Goal: Find specific page/section: Find specific page/section

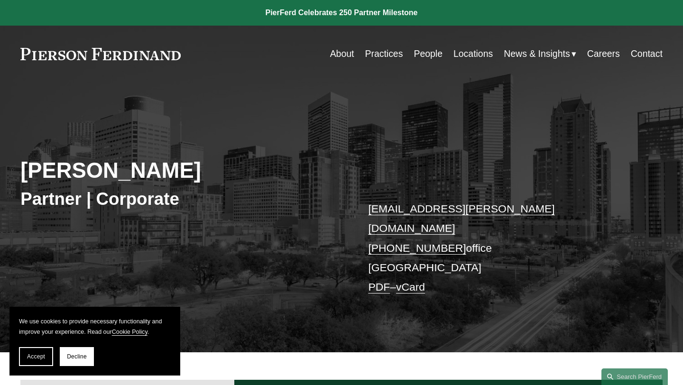
click at [457, 53] on link "Locations" at bounding box center [472, 54] width 39 height 18
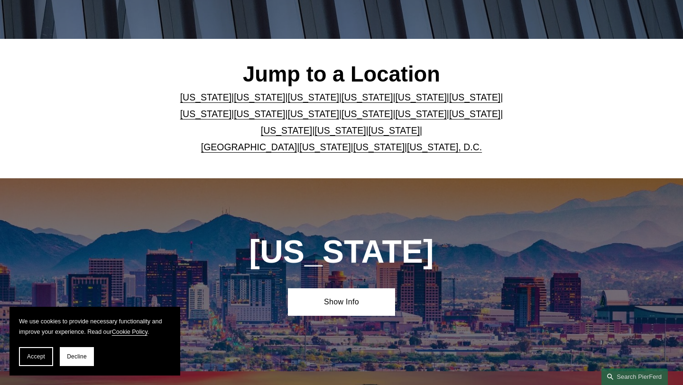
scroll to position [224, 0]
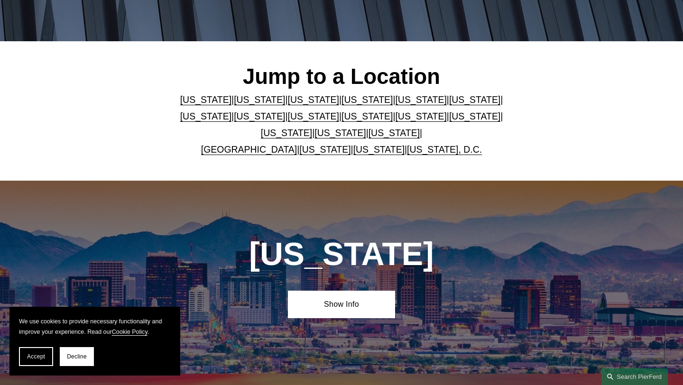
click at [368, 136] on link "[US_STATE]" at bounding box center [393, 133] width 51 height 10
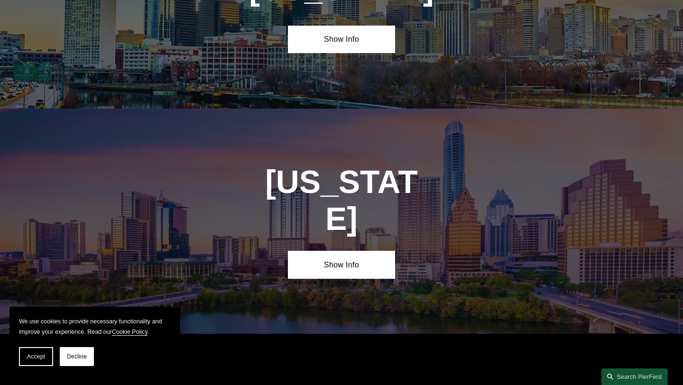
scroll to position [3108, 0]
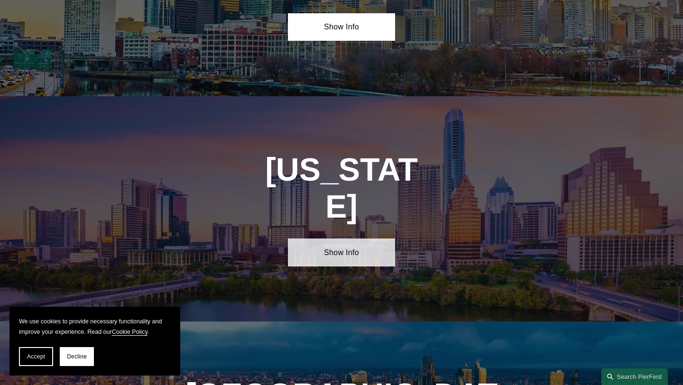
click at [357, 238] on link "Show Info" at bounding box center [341, 251] width 107 height 27
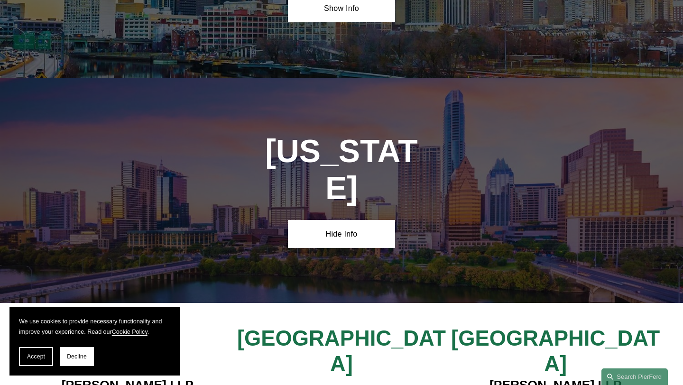
scroll to position [3140, 0]
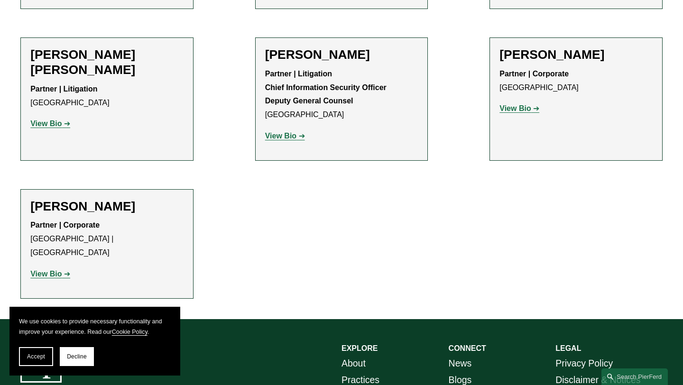
scroll to position [620, 0]
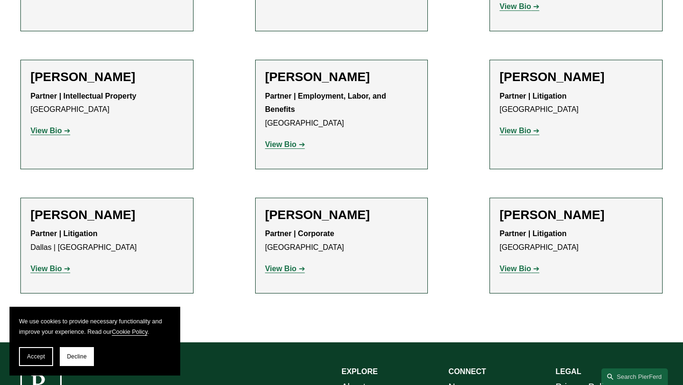
scroll to position [574, 0]
